Goal: Task Accomplishment & Management: Manage account settings

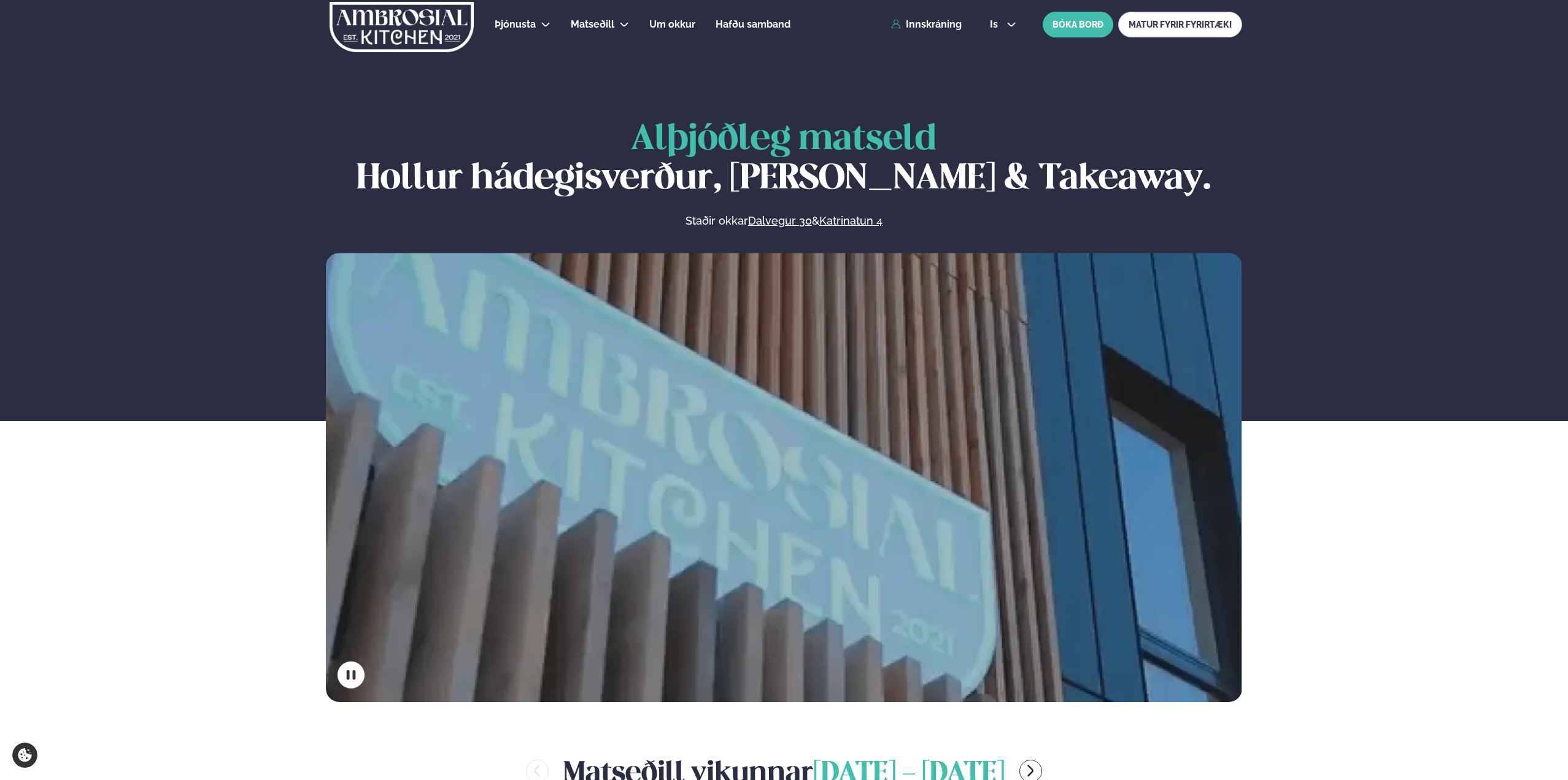
click at [920, 33] on div "Þjónusta Hádegismatur fyrir fyrirtæki Fyrirtækja veitingar Einkapartý Matseðill…" at bounding box center [784, 25] width 990 height 49
click at [922, 23] on link "Innskráning" at bounding box center [926, 25] width 71 height 11
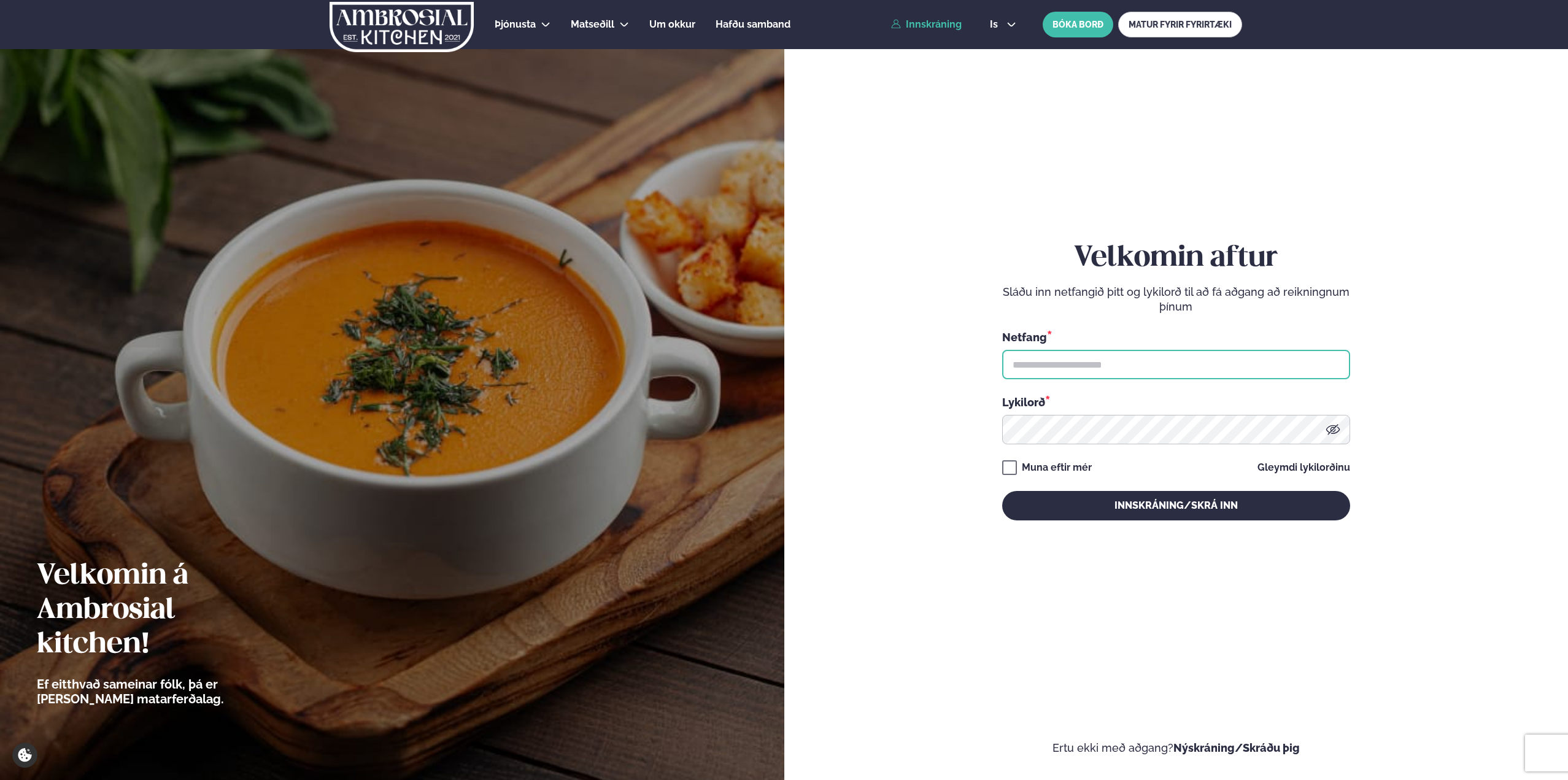
click at [1104, 364] on input "text" at bounding box center [1175, 364] width 348 height 30
type input "**********"
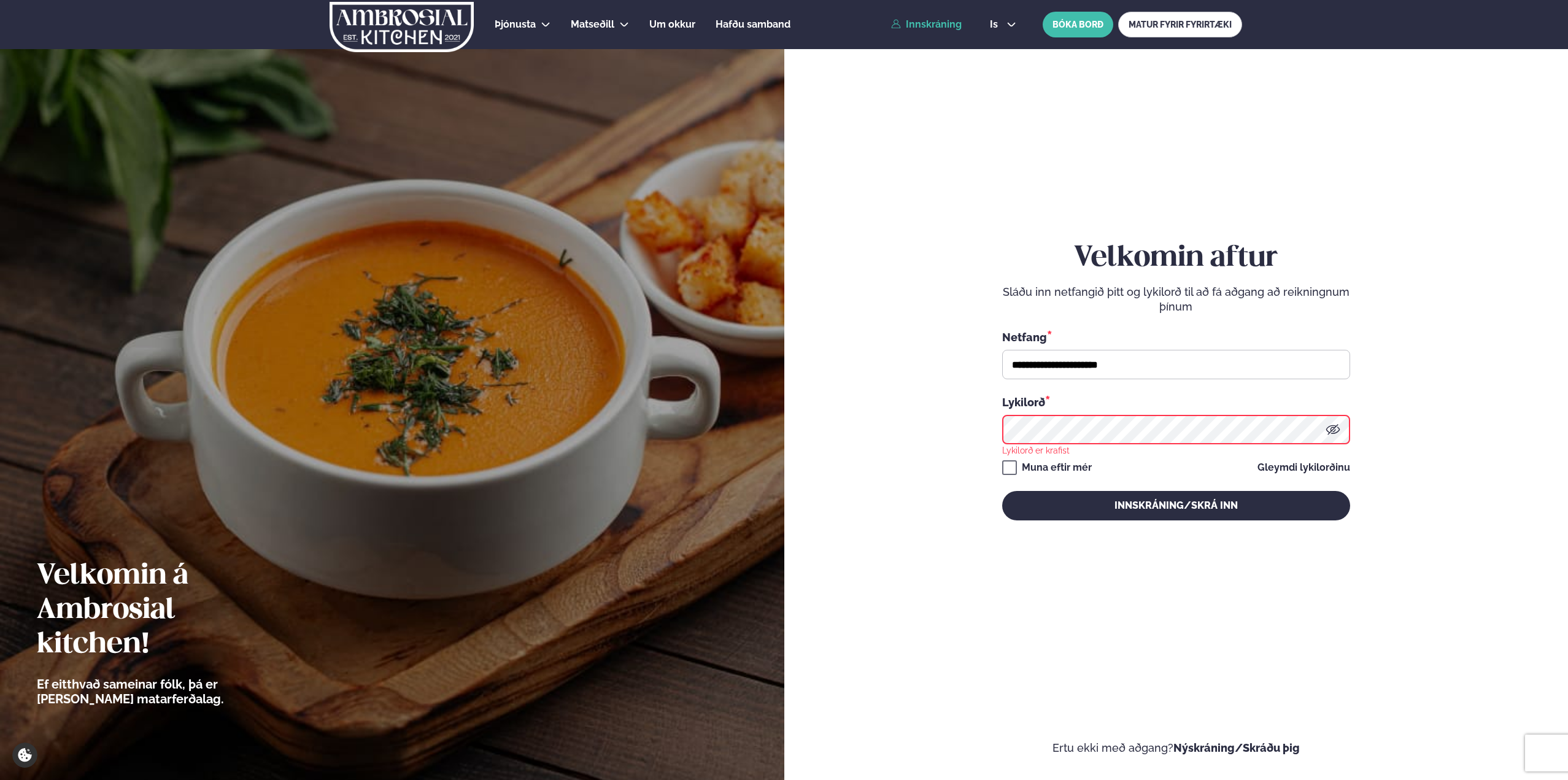
click at [1312, 433] on keeper-lock "Open Keeper Popup" at bounding box center [1315, 429] width 15 height 15
click at [1319, 433] on keeper-lock "Open Keeper Popup" at bounding box center [1322, 429] width 15 height 15
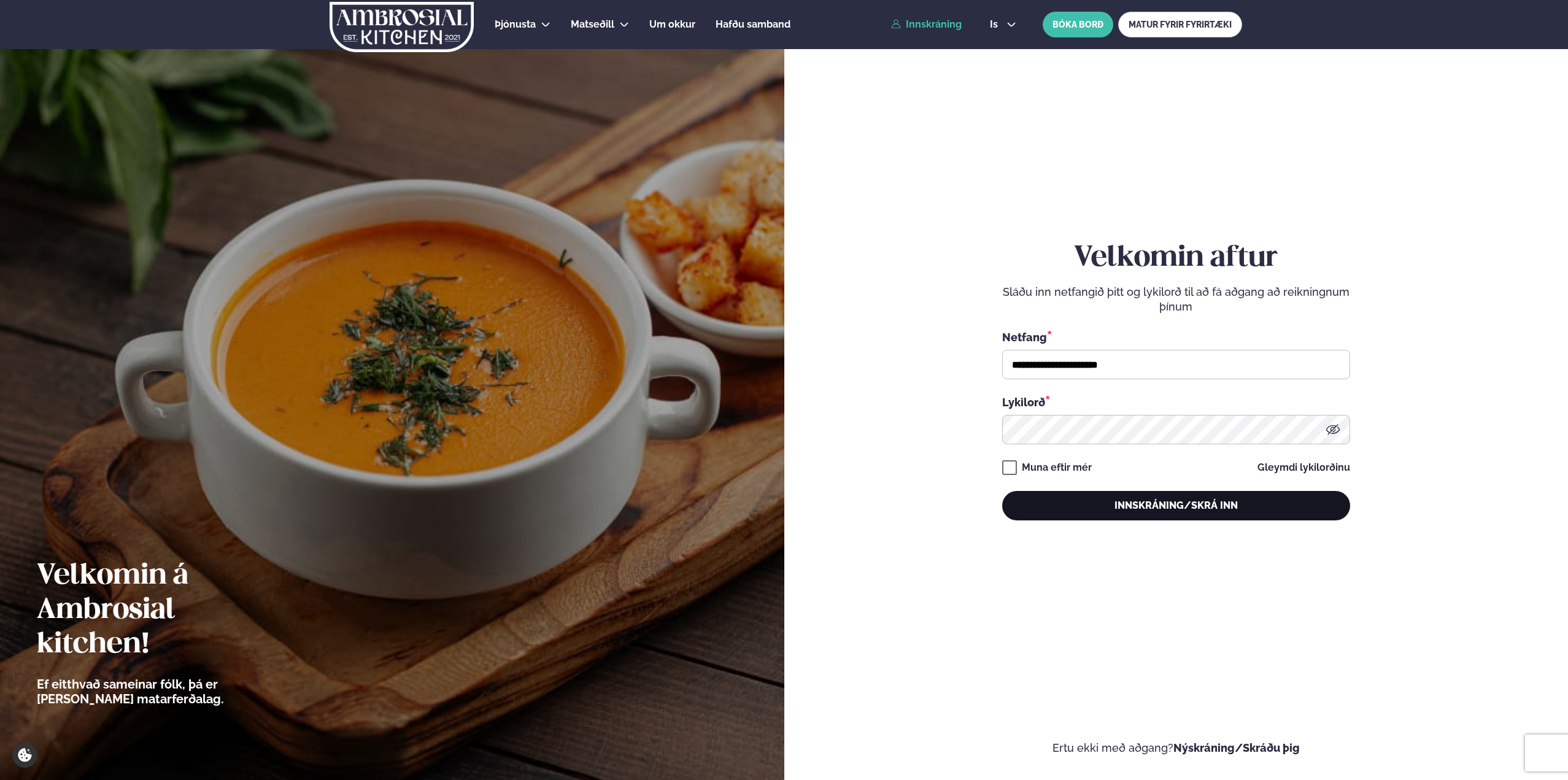
click at [1259, 518] on button "Innskráning/Skrá inn" at bounding box center [1175, 505] width 348 height 30
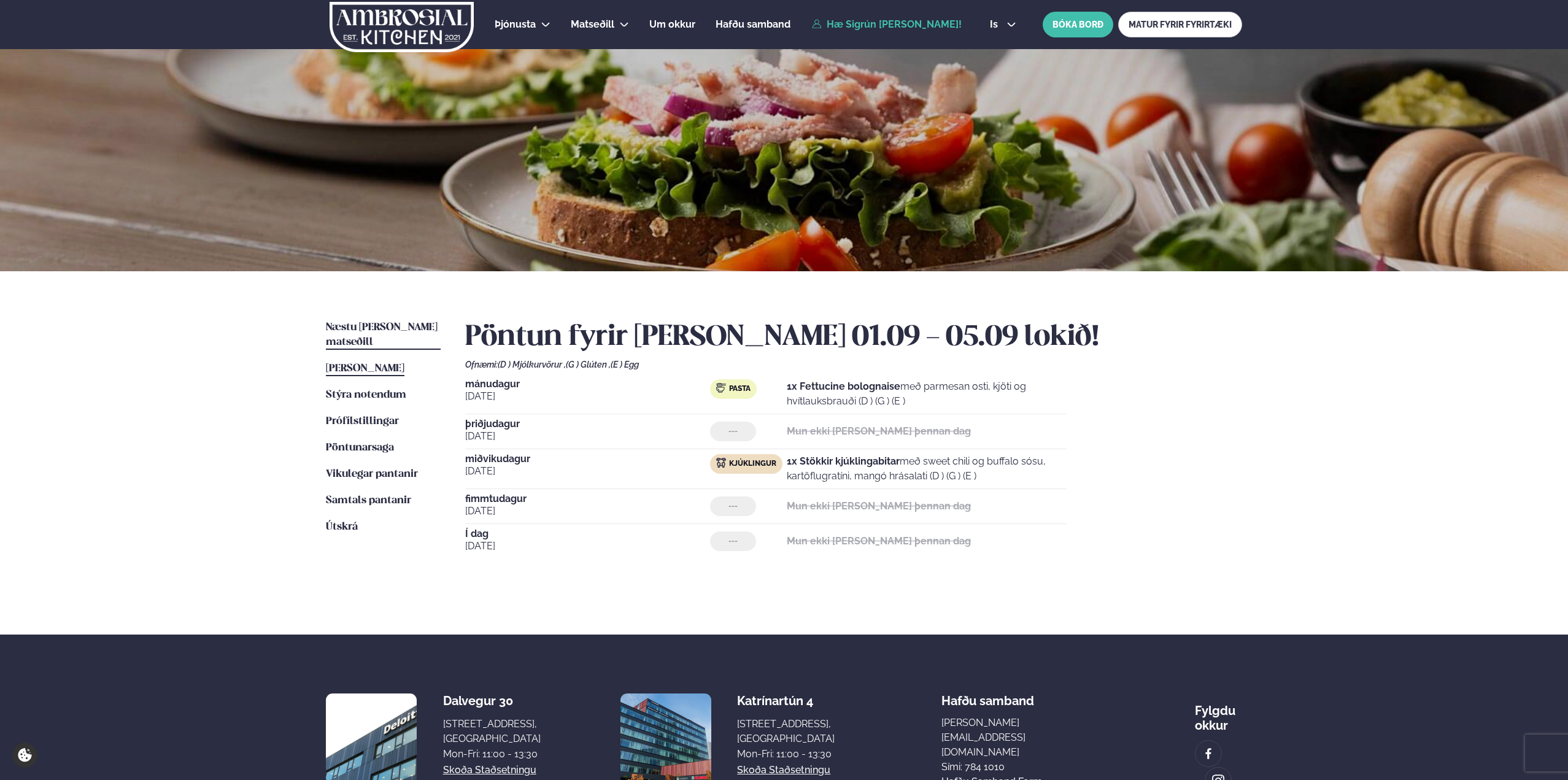
click at [392, 326] on span "Næstu [PERSON_NAME] matseðill" at bounding box center [382, 335] width 112 height 25
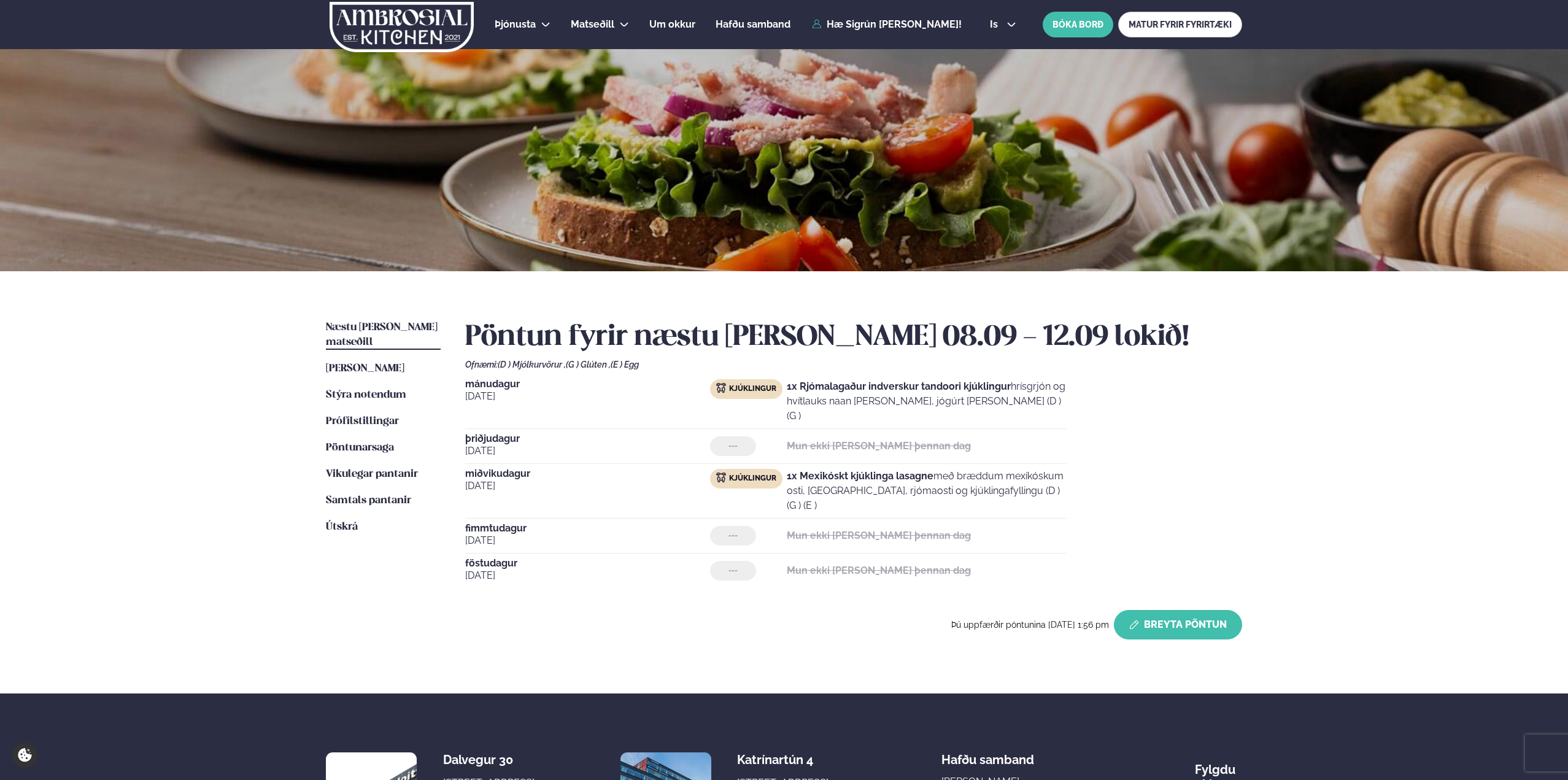
click at [1154, 610] on button "Breyta Pöntun" at bounding box center [1178, 625] width 128 height 30
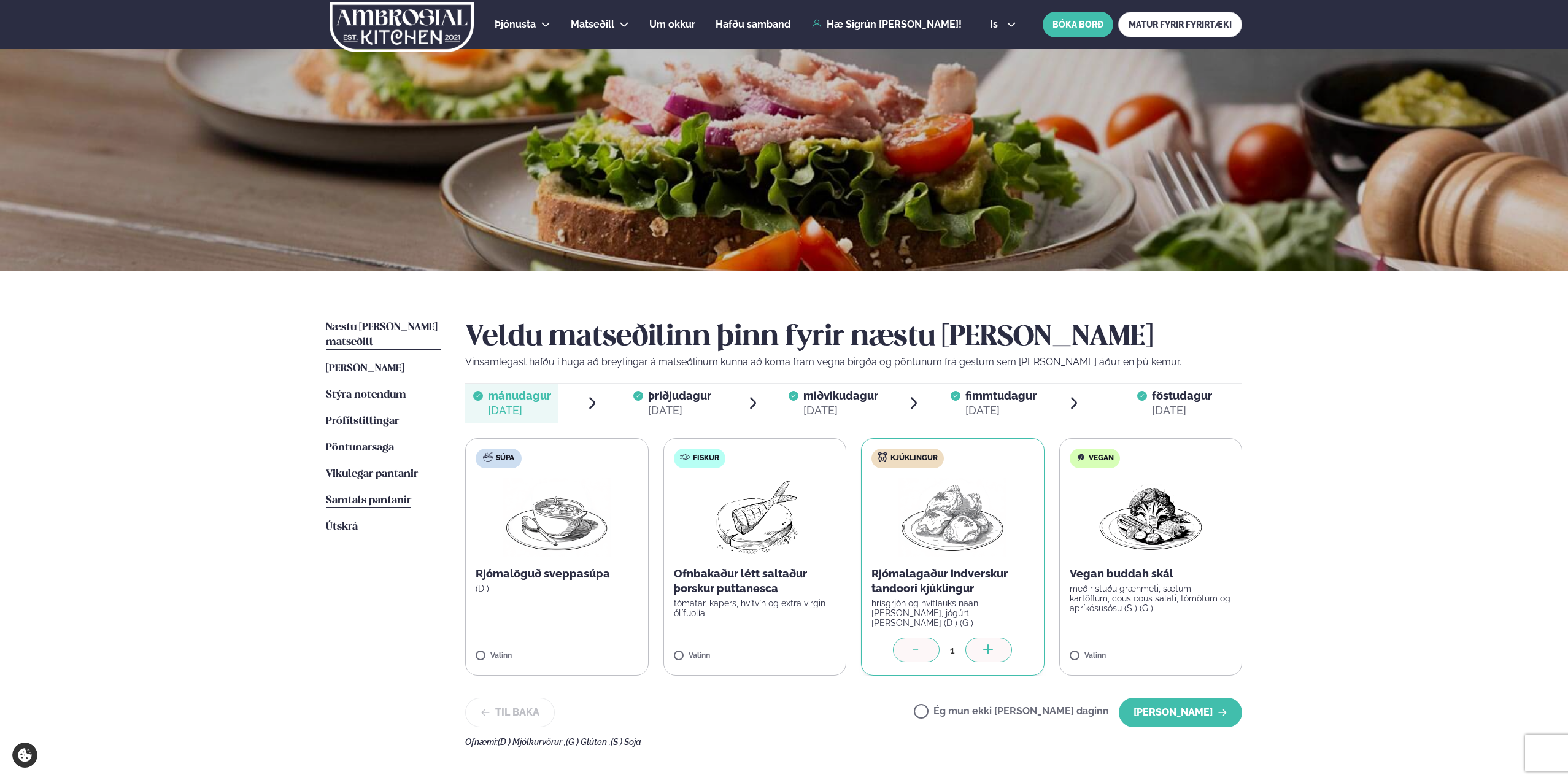
click at [385, 495] on span "Samtals pantanir" at bounding box center [369, 500] width 85 height 11
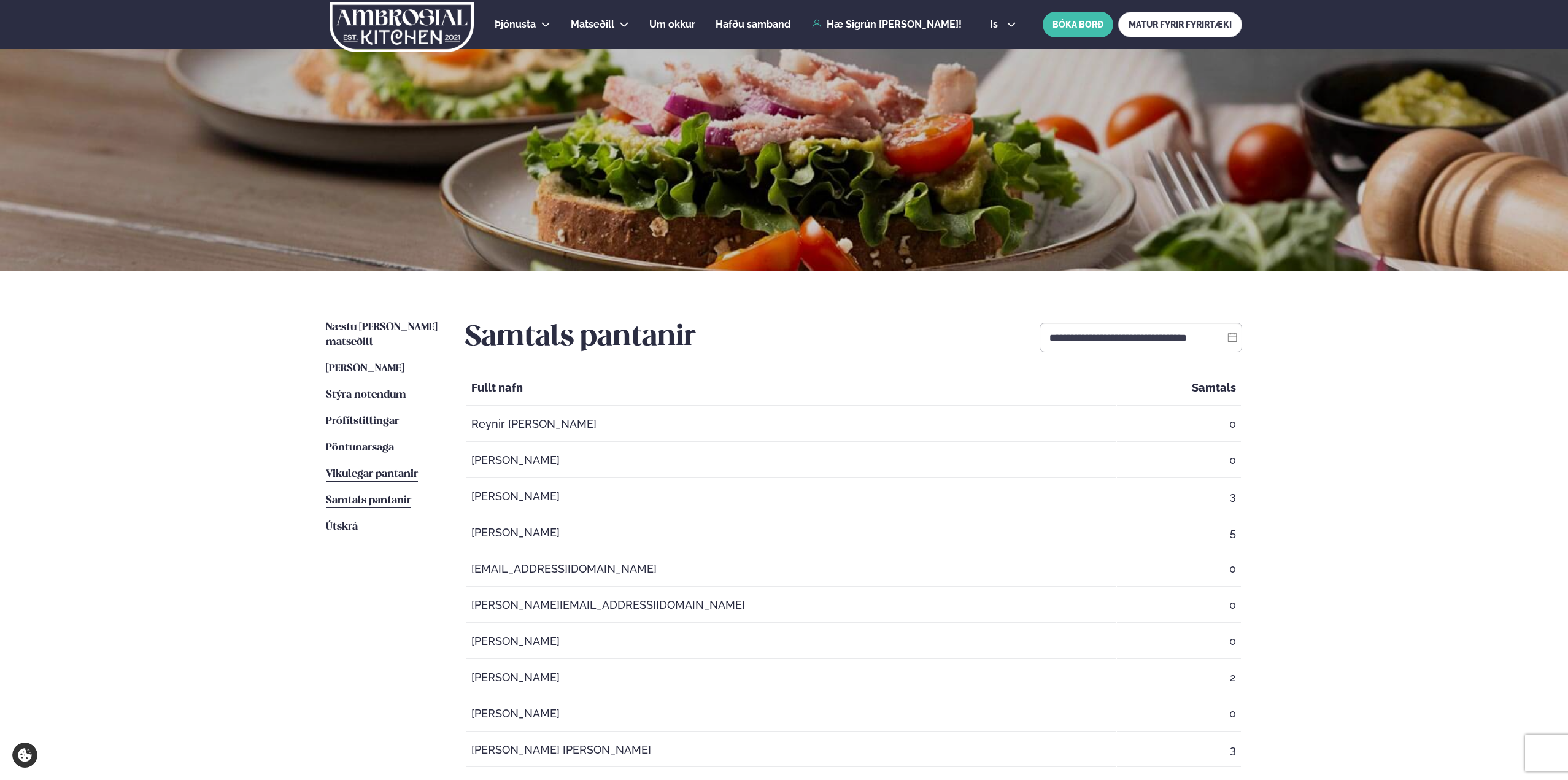
click at [381, 469] on span "Vikulegar pantanir" at bounding box center [372, 474] width 92 height 11
